Goal: Task Accomplishment & Management: Manage account settings

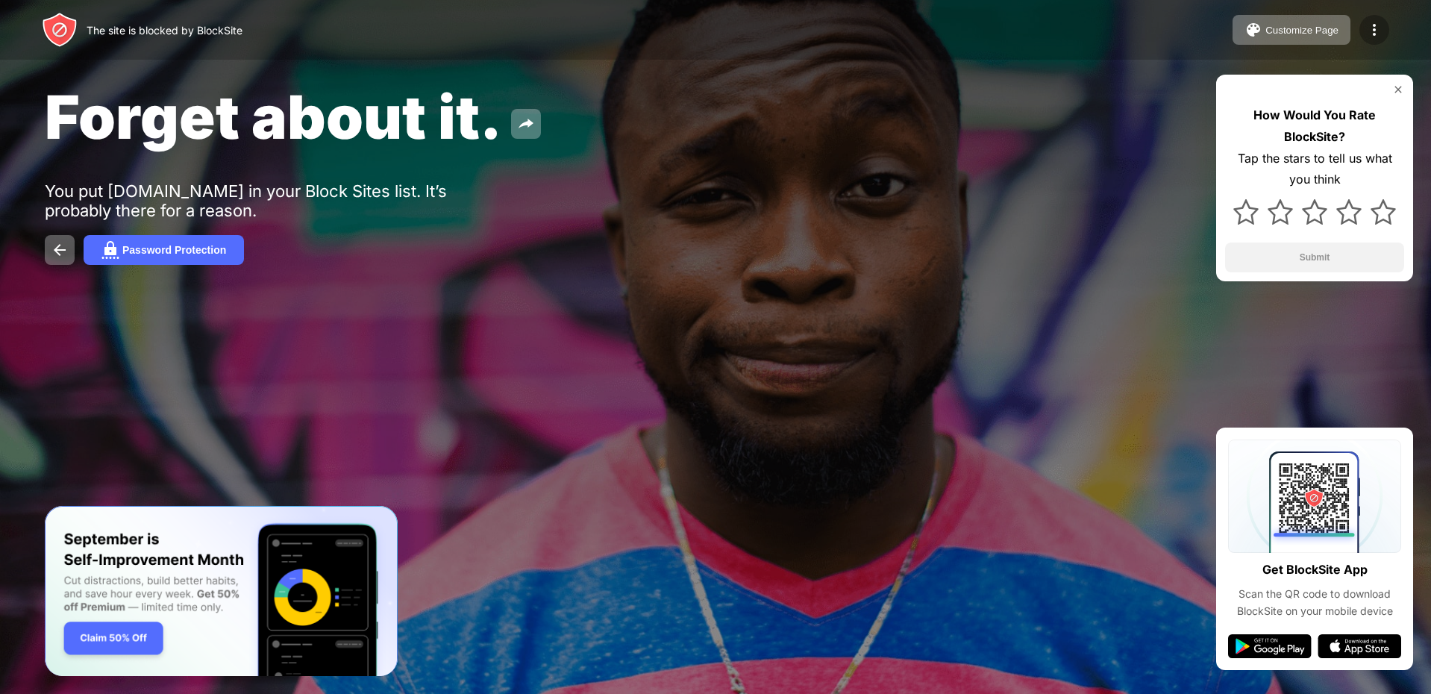
drag, startPoint x: 1354, startPoint y: 25, endPoint x: 1365, endPoint y: 25, distance: 11.2
click at [1356, 25] on div "Customize Page Edit Block List Redirect Customize Block Page Upgrade Password P…" at bounding box center [1311, 30] width 157 height 30
click at [1368, 27] on img at bounding box center [1375, 30] width 18 height 18
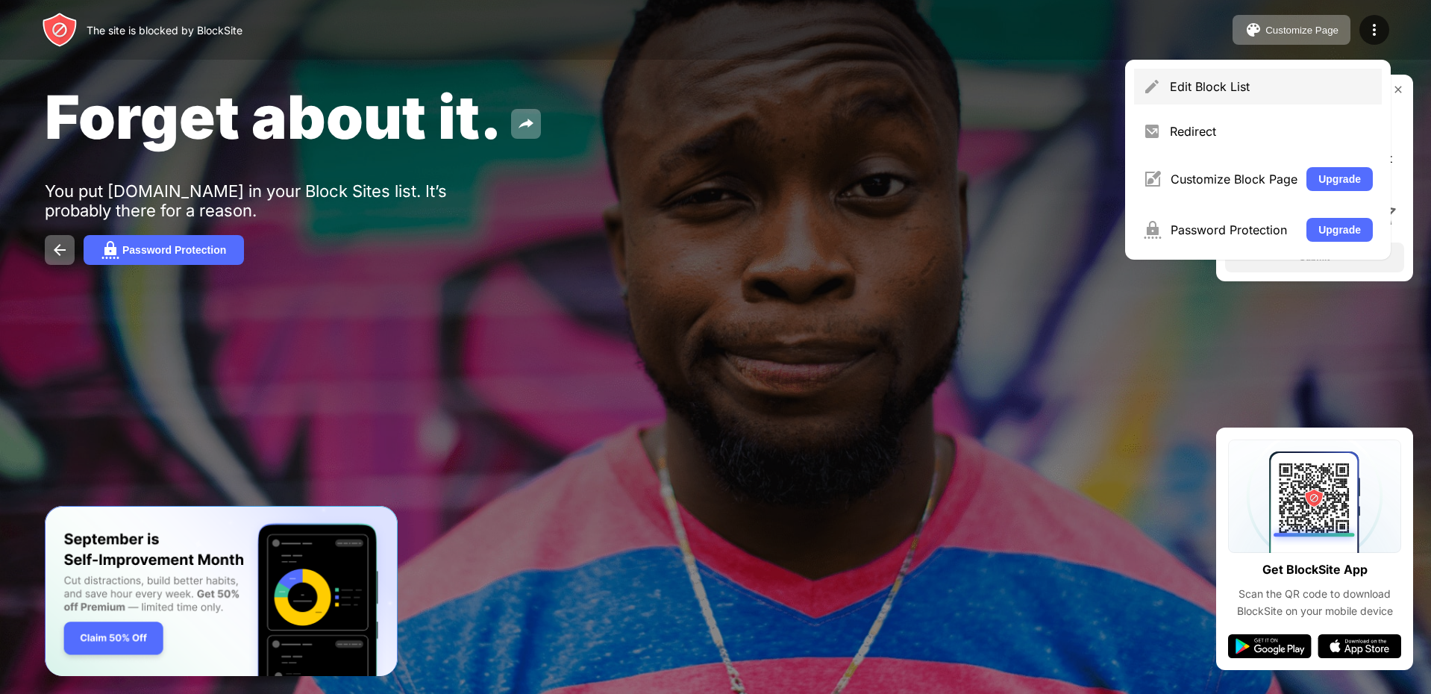
click at [1226, 90] on div "Edit Block List" at bounding box center [1271, 86] width 203 height 15
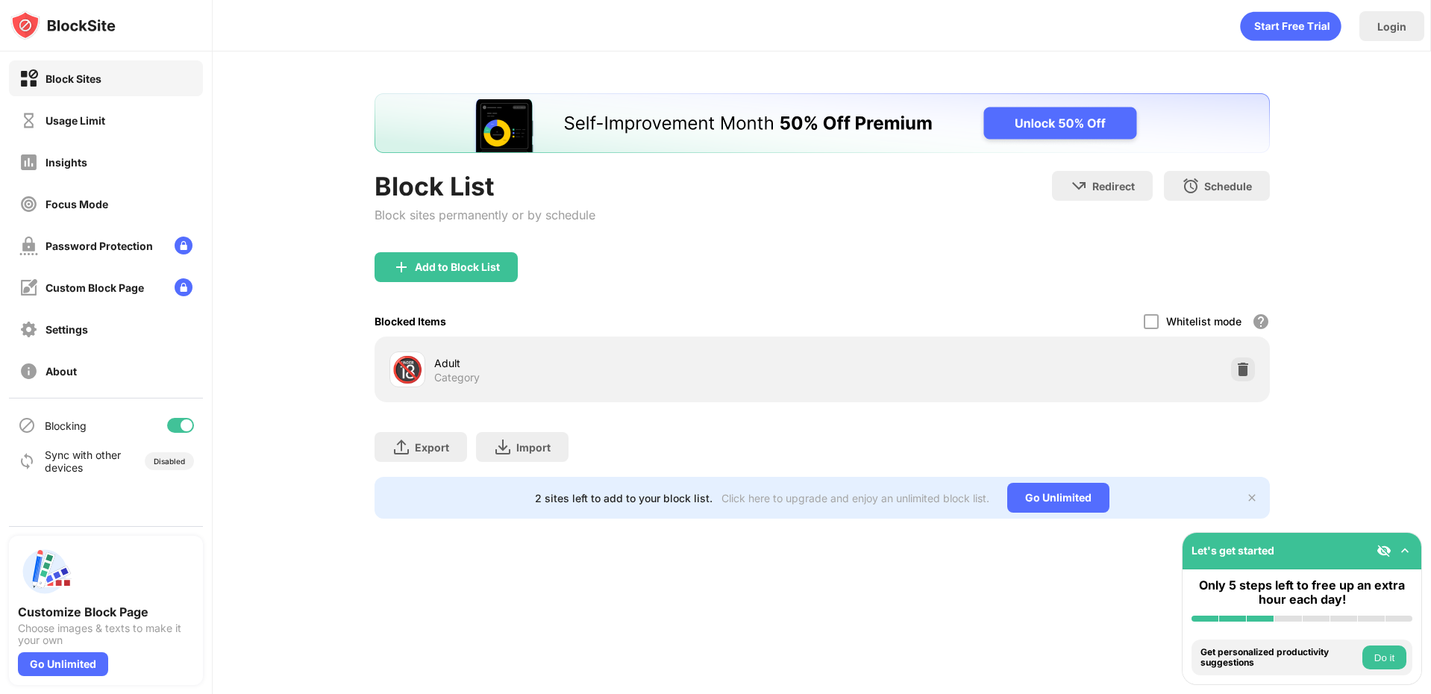
click at [83, 126] on div "Usage Limit" at bounding box center [76, 120] width 60 height 13
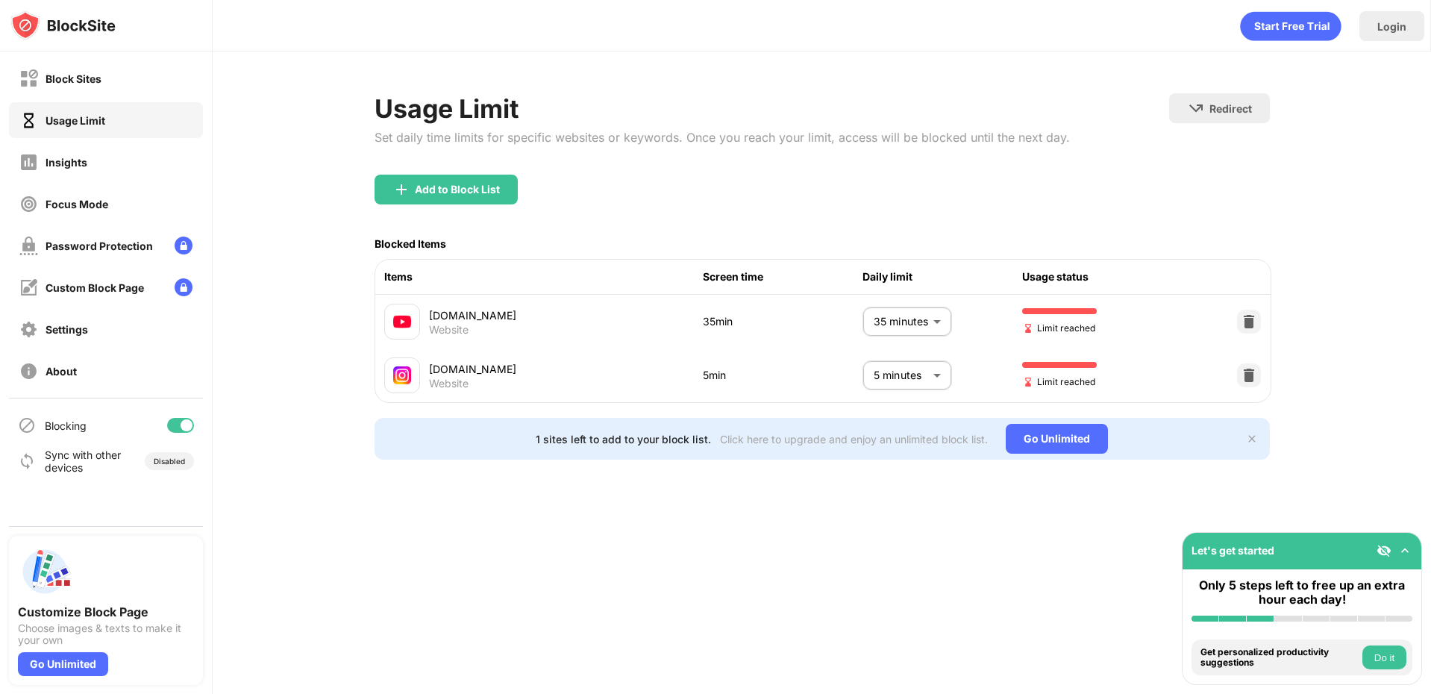
click at [919, 319] on body "Block Sites Usage Limit Insights Focus Mode Password Protection Custom Block Pa…" at bounding box center [715, 347] width 1431 height 694
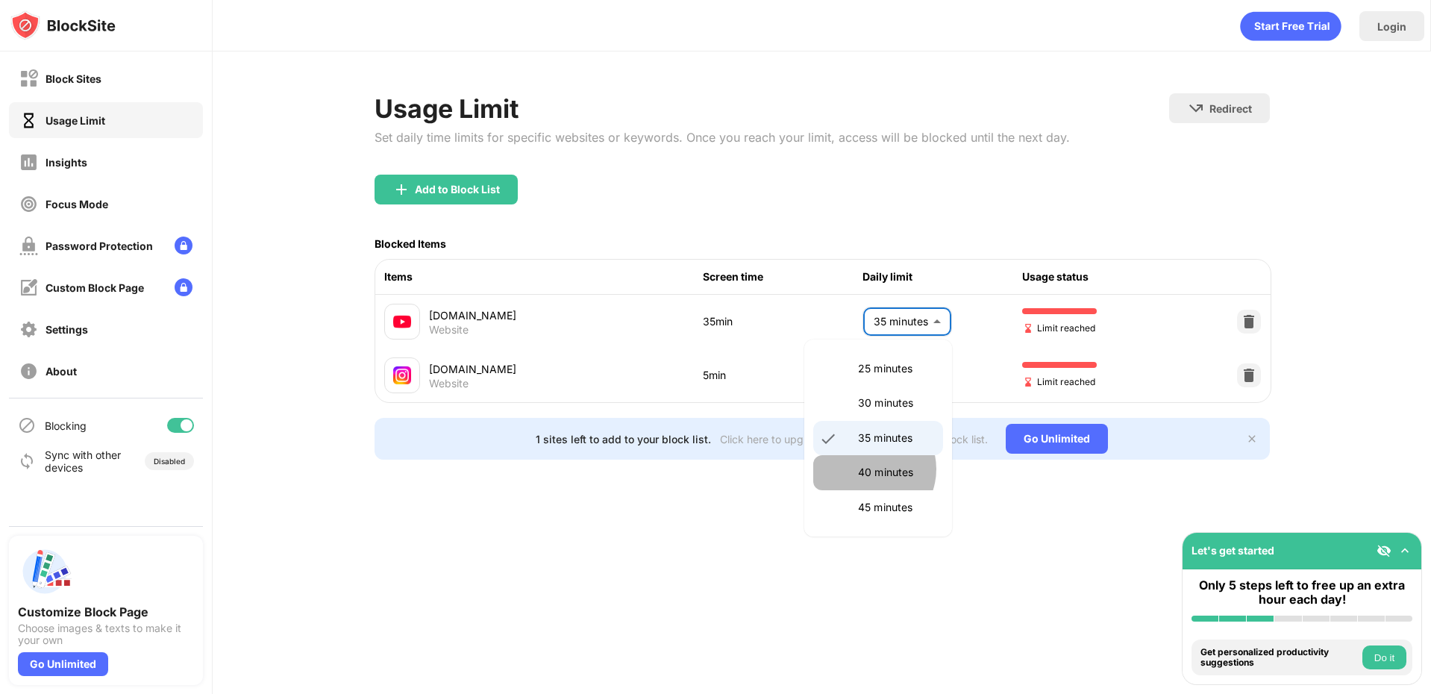
click at [867, 469] on p "40 minutes" at bounding box center [896, 472] width 76 height 16
type input "**"
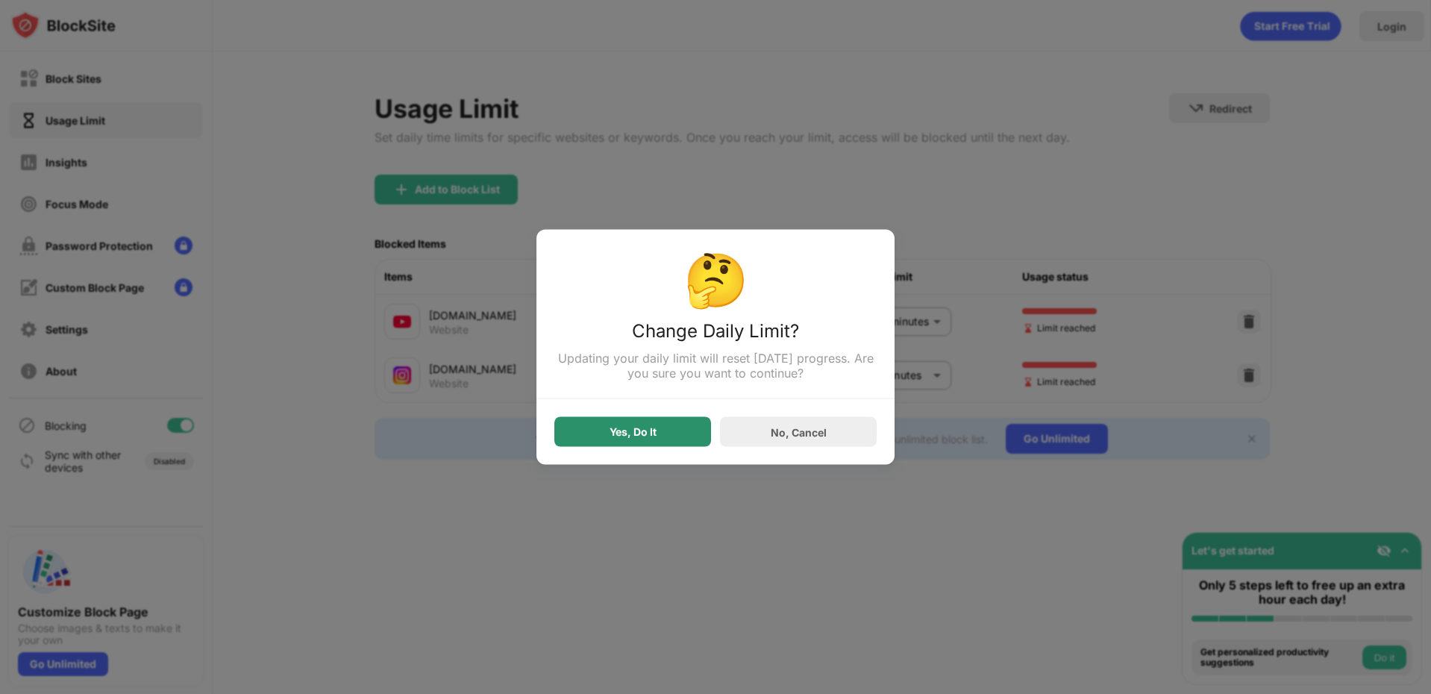
click at [638, 441] on div "Yes, Do It" at bounding box center [632, 432] width 157 height 30
